Goal: Information Seeking & Learning: Learn about a topic

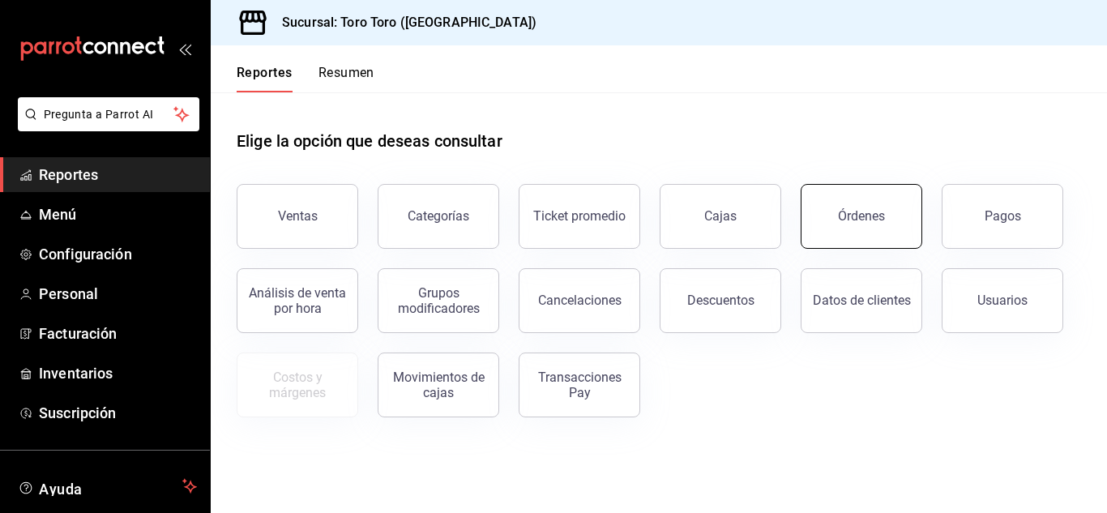
click at [870, 220] on div "Órdenes" at bounding box center [861, 215] width 47 height 15
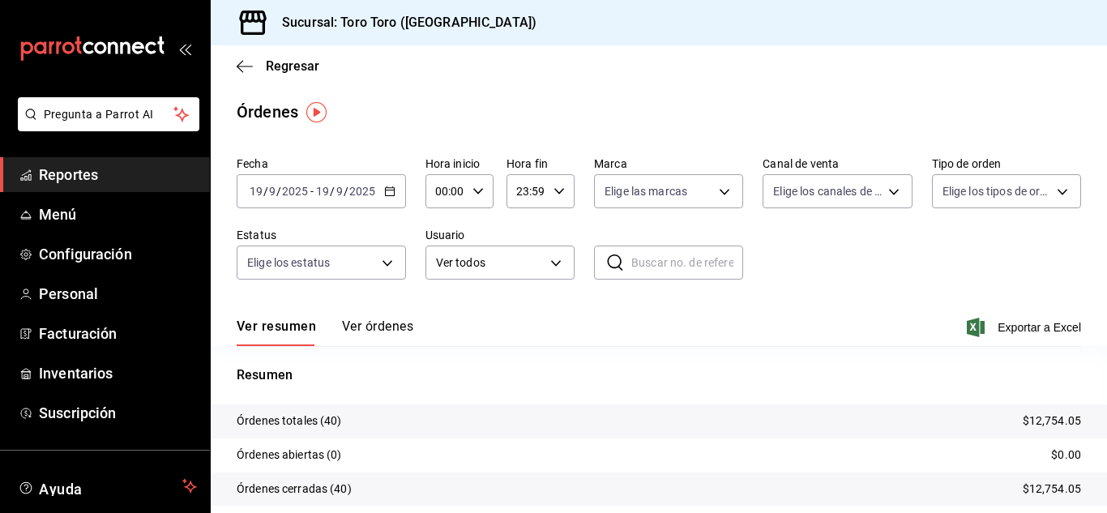
click at [80, 190] on link "Reportes" at bounding box center [105, 174] width 210 height 35
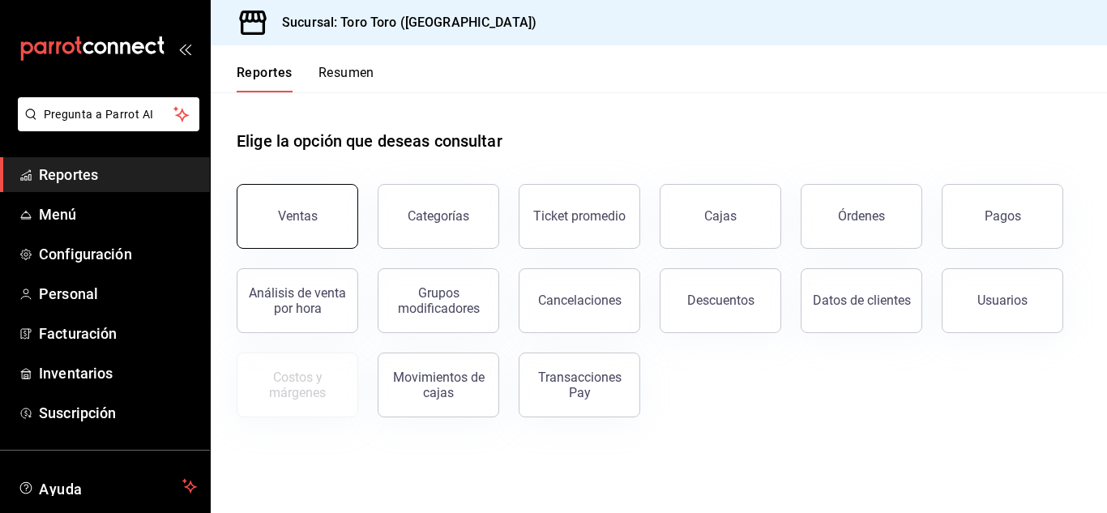
click at [298, 206] on button "Ventas" at bounding box center [298, 216] width 122 height 65
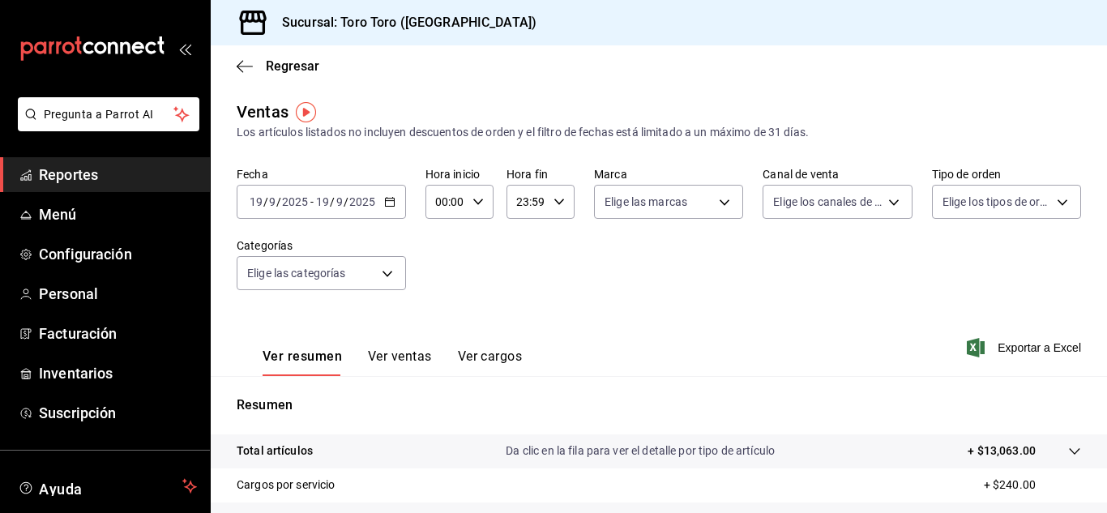
click at [502, 363] on button "Ver cargos" at bounding box center [490, 362] width 65 height 28
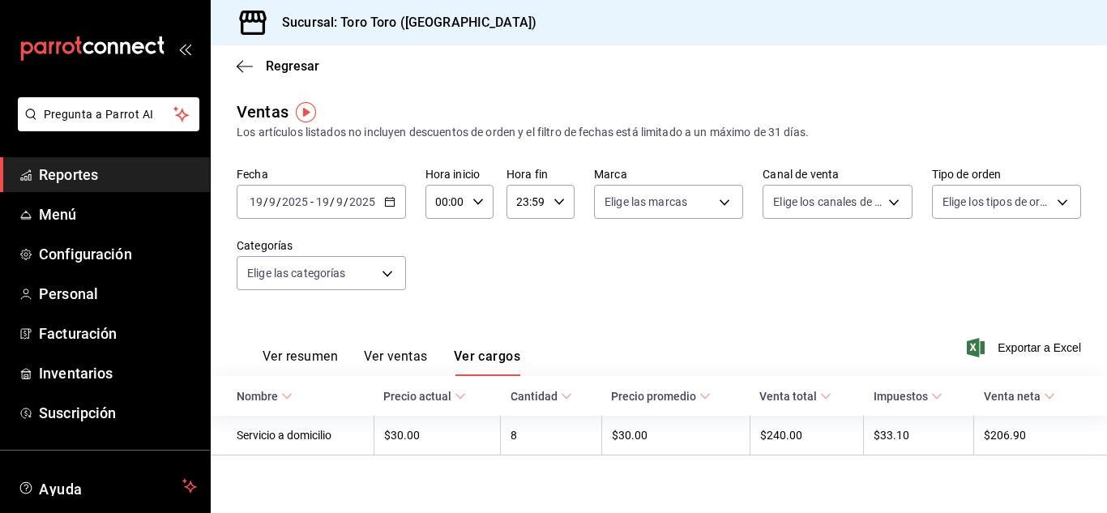
click at [152, 176] on span "Reportes" at bounding box center [118, 175] width 158 height 22
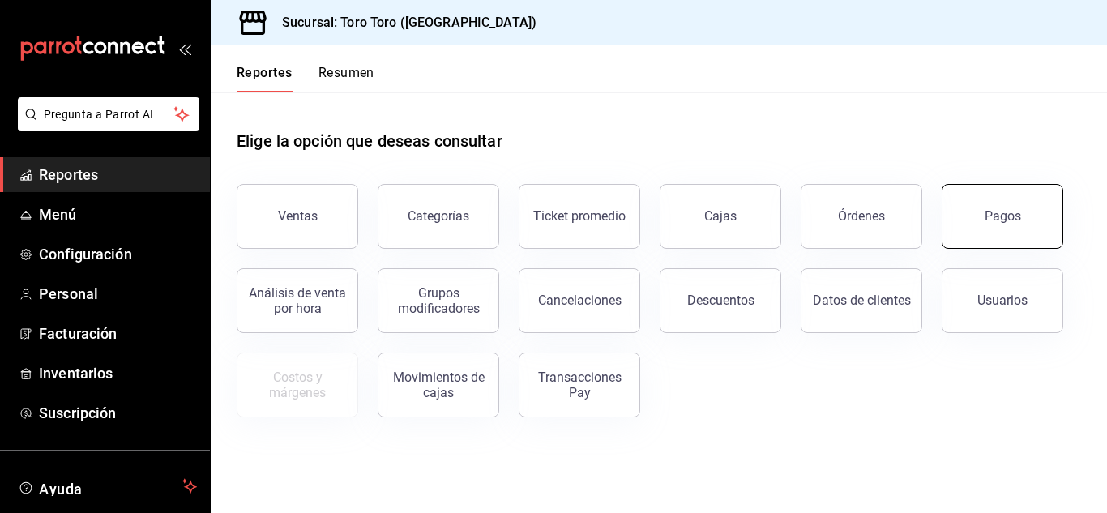
click at [975, 224] on button "Pagos" at bounding box center [1003, 216] width 122 height 65
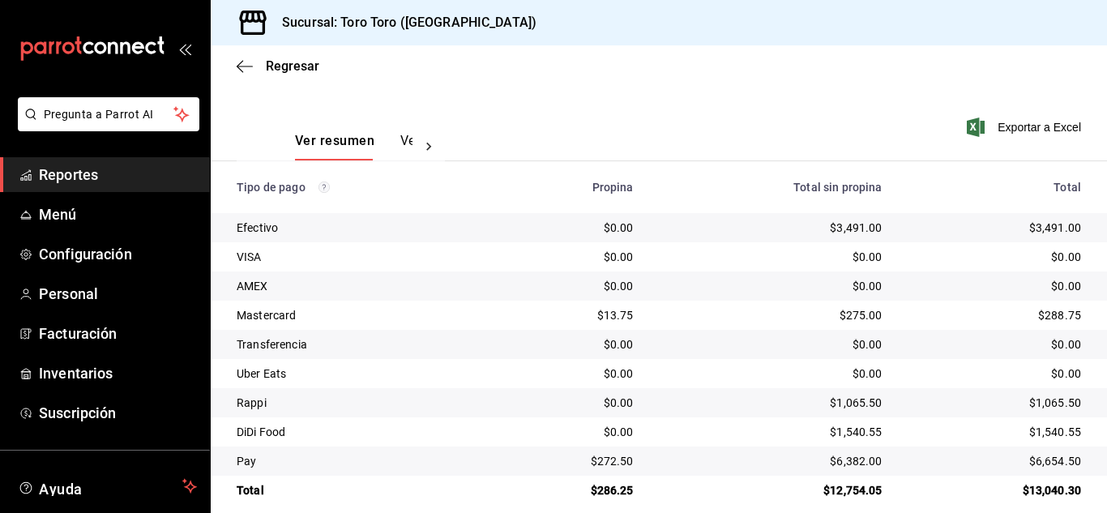
scroll to position [232, 0]
